Goal: Understand process/instructions: Understand process/instructions

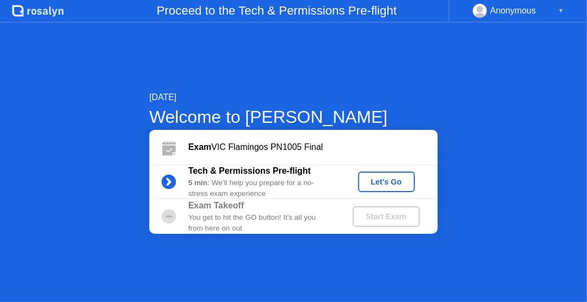
click at [377, 187] on button "Let's Go" at bounding box center [386, 182] width 57 height 21
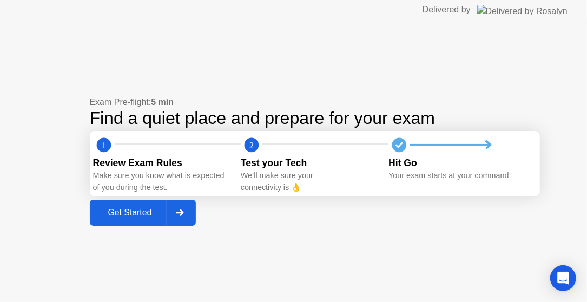
click at [188, 203] on div at bounding box center [180, 212] width 26 height 25
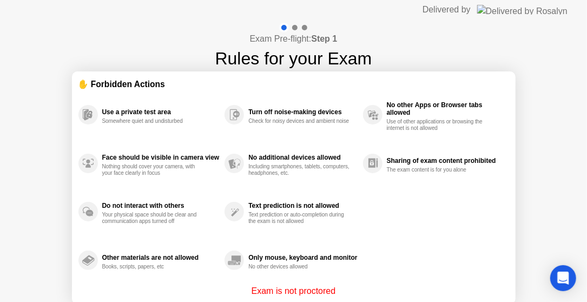
click at [557, 168] on div "Exam Pre-flight: Step 1 Rules for your Exam ✋ Forbidden Actions Use a private t…" at bounding box center [293, 180] width 587 height 323
drag, startPoint x: 586, startPoint y: 134, endPoint x: 582, endPoint y: 111, distance: 23.1
click at [582, 114] on div "Exam Pre-flight: Step 1 Rules for your Exam ✋ Forbidden Actions Use a private t…" at bounding box center [293, 180] width 587 height 323
click at [552, 102] on div "Exam Pre-flight: Step 1 Rules for your Exam ✋ Forbidden Actions Use a private t…" at bounding box center [293, 180] width 587 height 323
click at [140, 29] on div "Exam Pre-flight: Step 1 Rules for your Exam ✋ Forbidden Actions Use a private t…" at bounding box center [293, 180] width 587 height 323
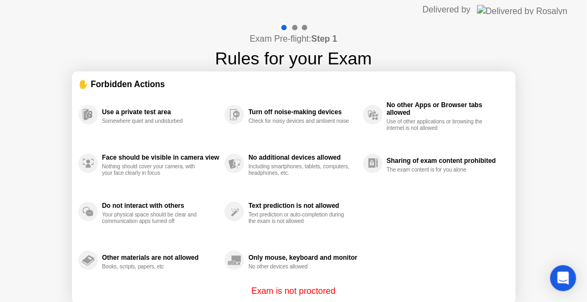
drag, startPoint x: 206, startPoint y: 13, endPoint x: 123, endPoint y: 45, distance: 88.9
click at [123, 45] on div "Exam Pre-flight: Step 1 Rules for your Exam ✋ Forbidden Actions Use a private t…" at bounding box center [293, 180] width 587 height 323
drag, startPoint x: 547, startPoint y: 78, endPoint x: 550, endPoint y: 60, distance: 19.3
click at [550, 60] on div "Exam Pre-flight: Step 1 Rules for your Exam ✋ Forbidden Actions Use a private t…" at bounding box center [293, 180] width 587 height 323
